Goal: Find contact information: Find contact information

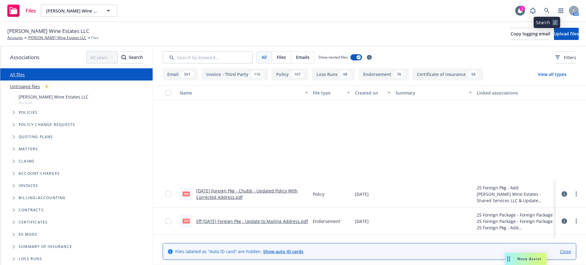
scroll to position [114, 0]
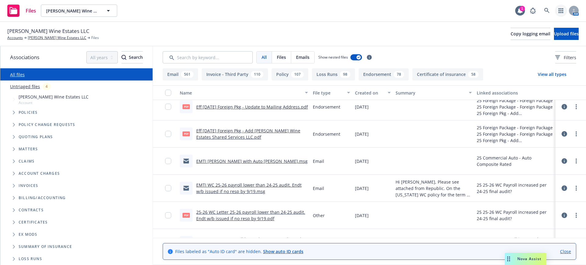
click at [562, 10] on icon "button" at bounding box center [561, 10] width 5 height 5
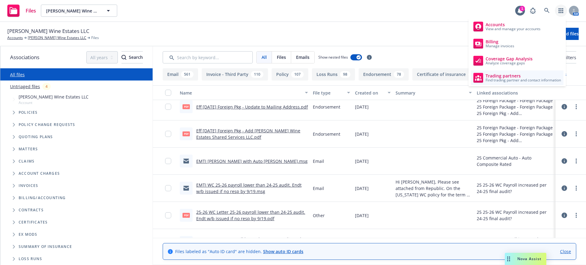
click at [516, 78] on span "Find trading partner and contact information" at bounding box center [523, 80] width 75 height 4
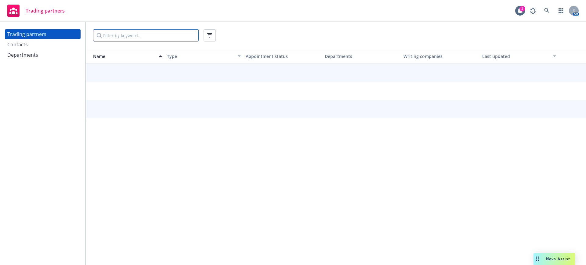
click at [103, 37] on input "Filter by keyword..." at bounding box center [146, 35] width 106 height 12
type input "allied wo"
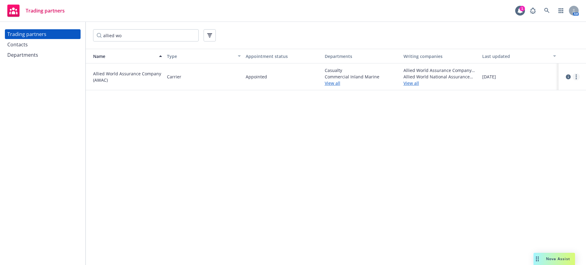
click at [577, 74] on circle "more" at bounding box center [576, 74] width 1 height 1
click at [543, 89] on link "View contacts" at bounding box center [546, 89] width 68 height 12
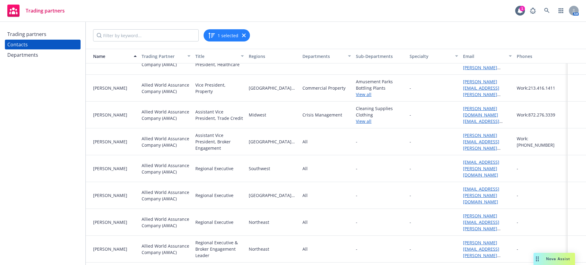
scroll to position [38, 0]
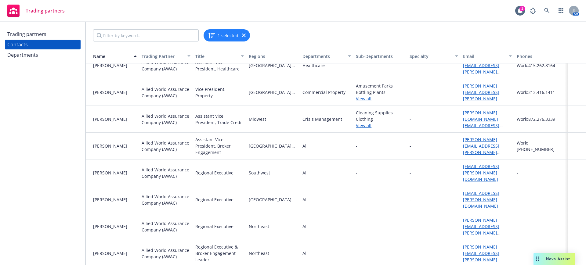
click at [415, 56] on div "Specialty" at bounding box center [431, 56] width 42 height 6
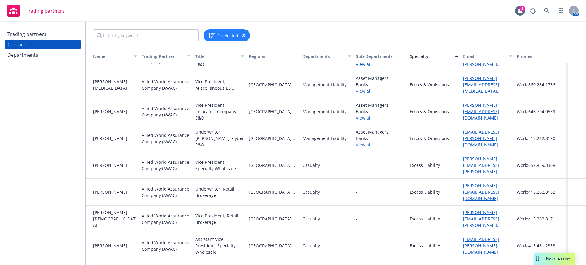
scroll to position [114, 0]
